Goal: Task Accomplishment & Management: Use online tool/utility

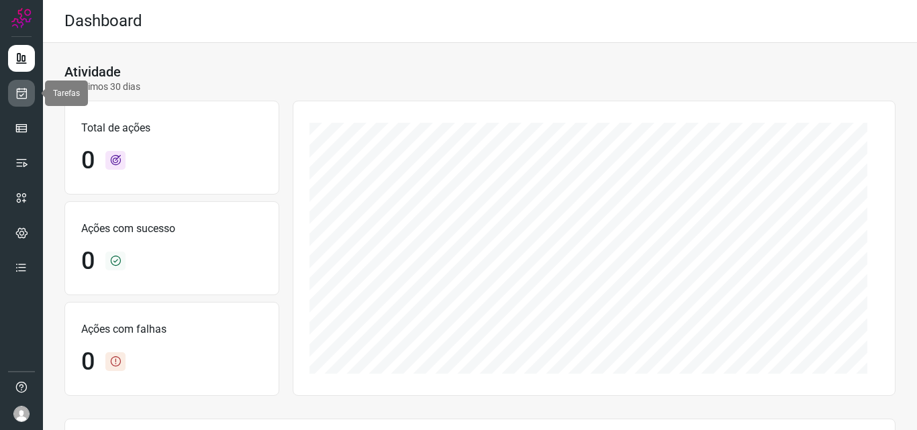
click at [21, 98] on icon at bounding box center [22, 93] width 14 height 13
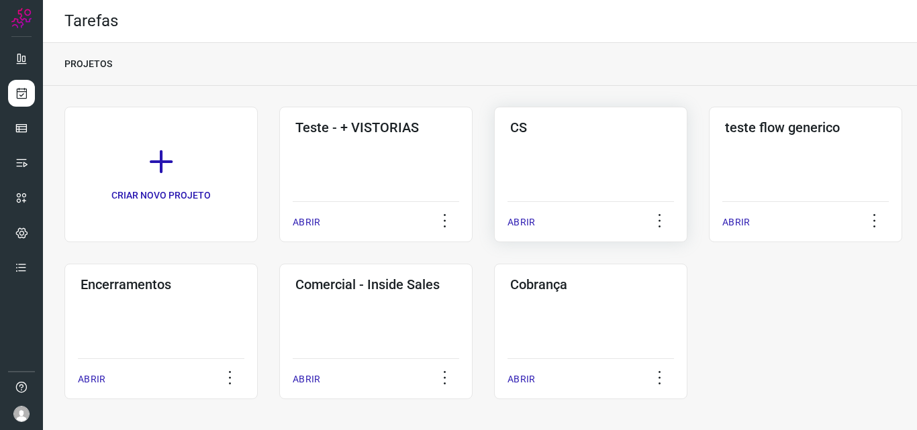
click at [709, 166] on div "CS ABRIR" at bounding box center [805, 175] width 193 height 136
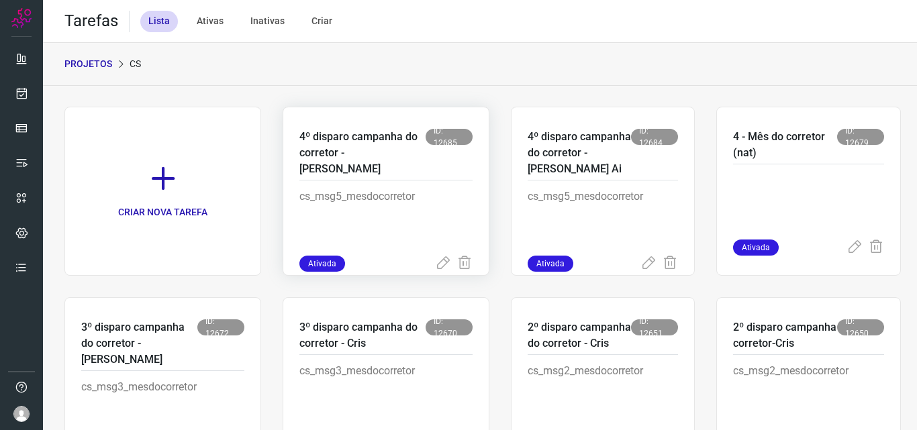
click at [359, 189] on p "cs_msg5_mesdocorretor" at bounding box center [385, 222] width 173 height 67
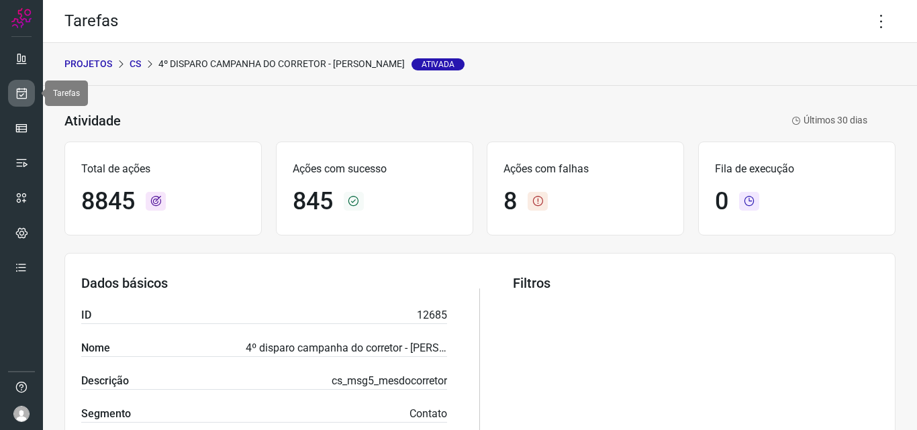
click at [23, 93] on icon at bounding box center [22, 93] width 14 height 13
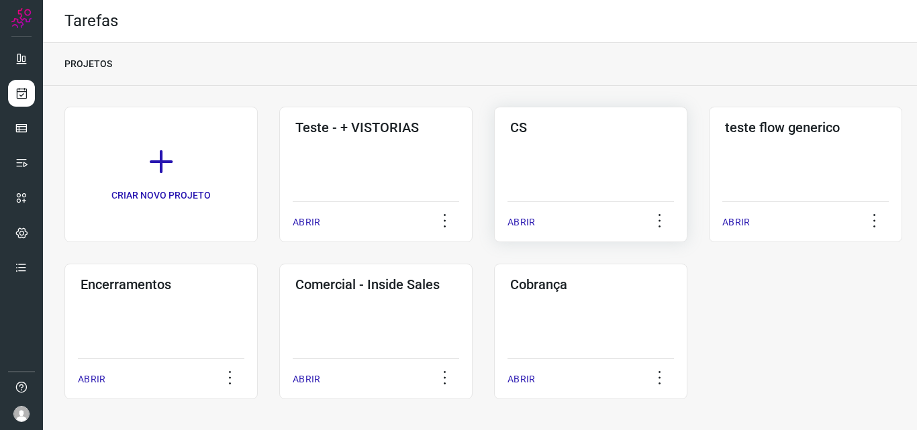
click at [709, 183] on div "CS ABRIR" at bounding box center [805, 175] width 193 height 136
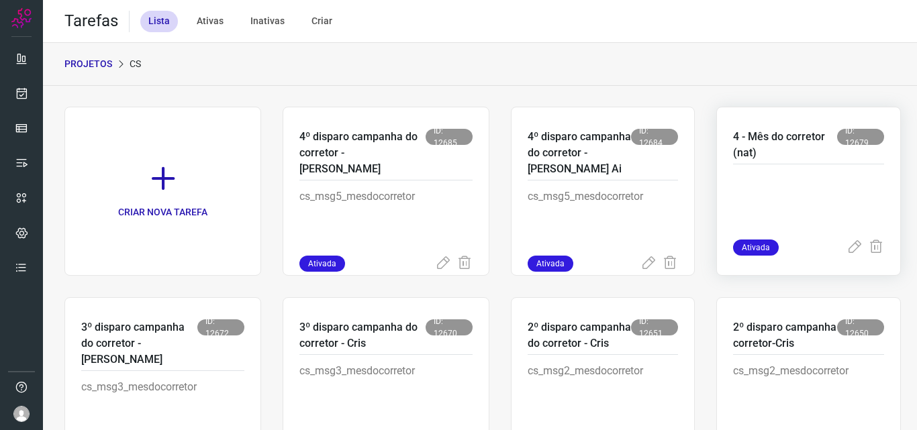
click at [739, 148] on p "4 - Mês do corretor (nat)" at bounding box center [785, 145] width 104 height 32
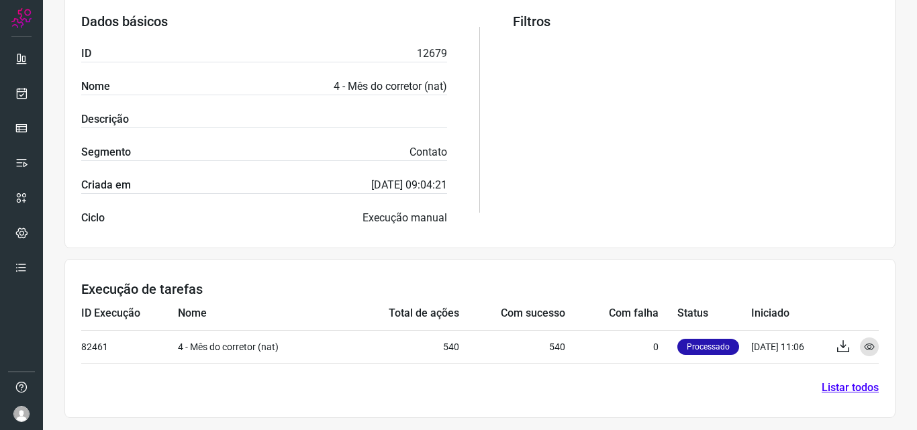
scroll to position [263, 0]
